Goal: Information Seeking & Learning: Check status

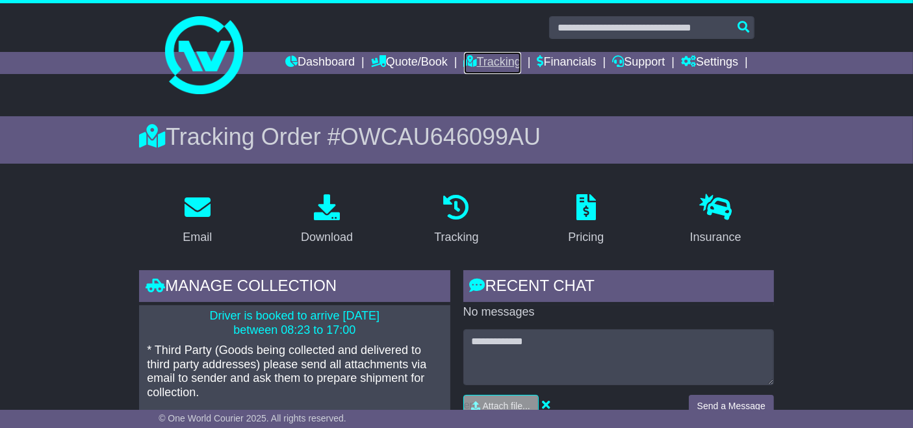
click at [501, 66] on link "Tracking" at bounding box center [492, 63] width 57 height 22
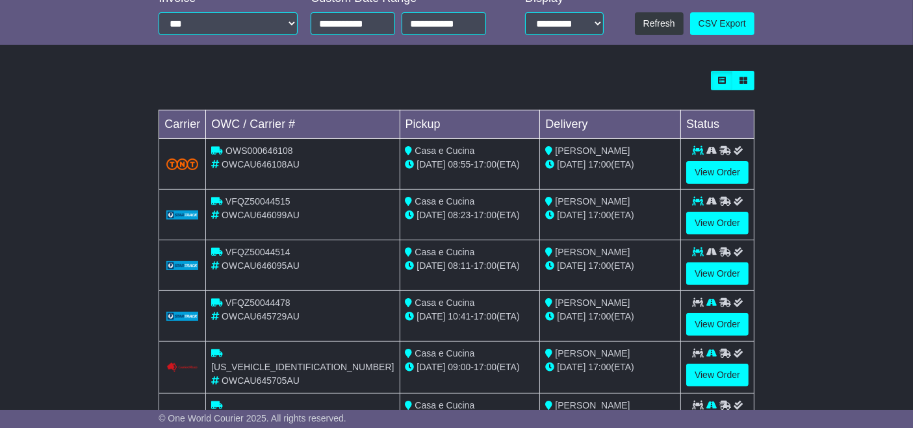
scroll to position [388, 0]
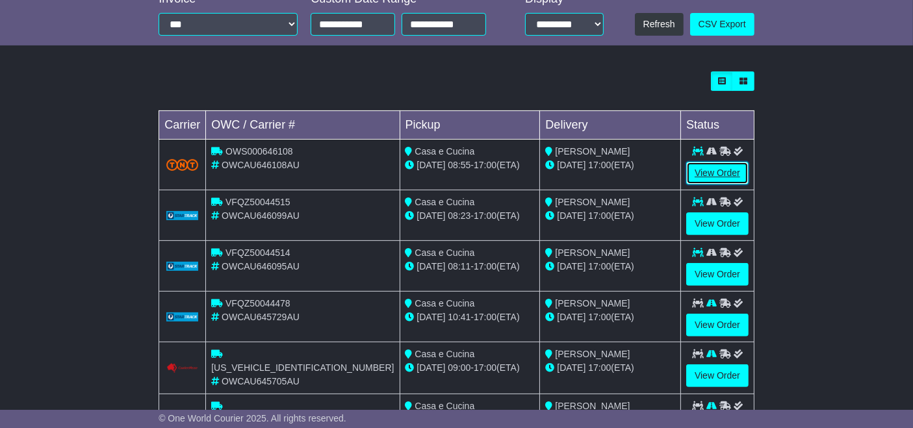
click at [718, 178] on link "View Order" at bounding box center [717, 173] width 62 height 23
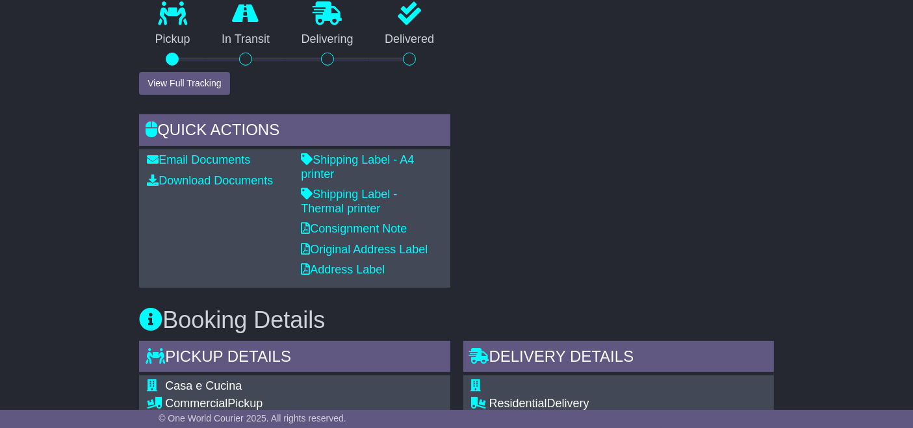
scroll to position [518, 0]
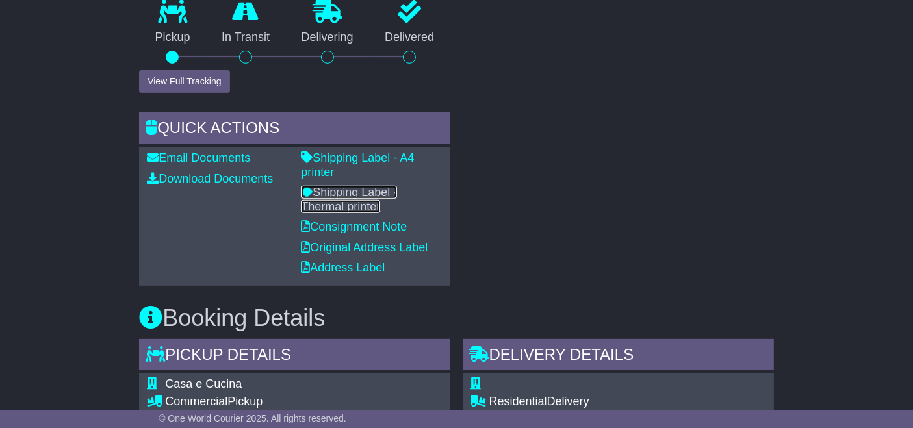
click at [397, 186] on link "Shipping Label - Thermal printer" at bounding box center [349, 199] width 96 height 27
